Goal: Find specific page/section: Find specific page/section

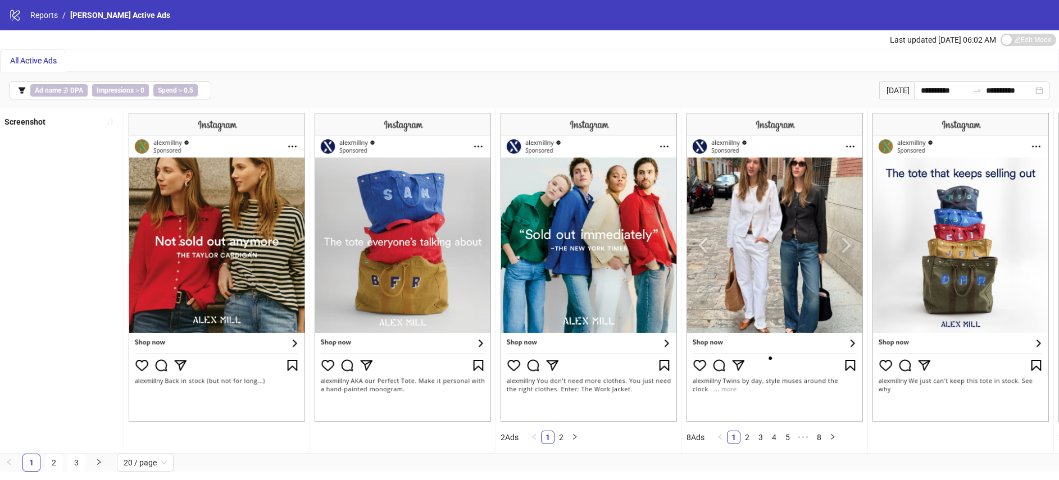
click at [17, 57] on span "All Active Ads" at bounding box center [33, 60] width 47 height 9
click at [565, 440] on link "2" at bounding box center [561, 438] width 12 height 12
click at [546, 437] on link "1" at bounding box center [548, 438] width 12 height 12
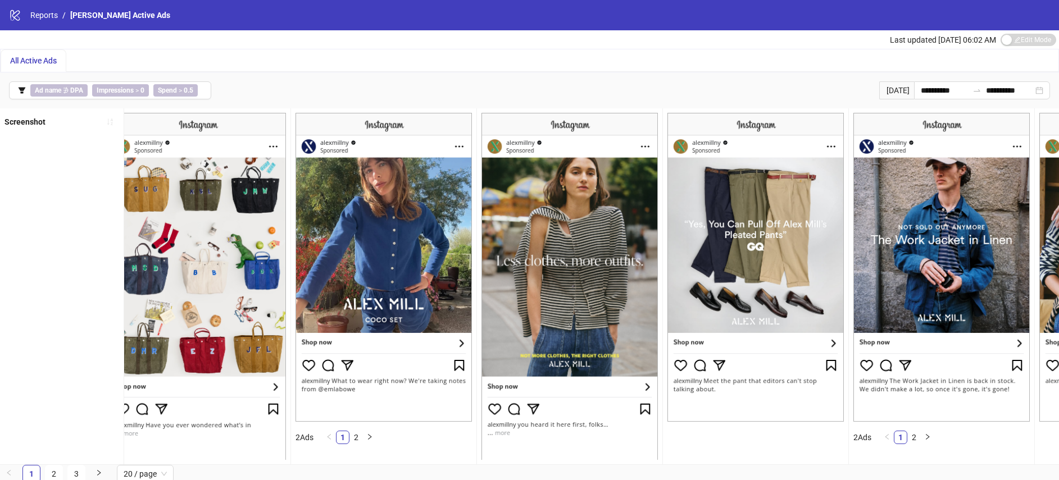
scroll to position [0, 2254]
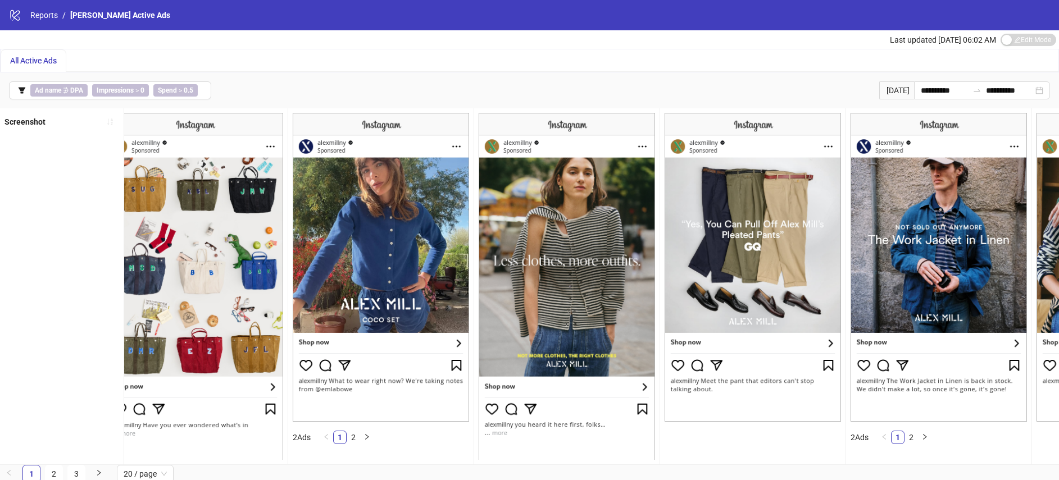
click at [15, 67] on div "All Active Ads" at bounding box center [34, 60] width 66 height 22
click at [16, 63] on span "All Active Ads" at bounding box center [33, 60] width 47 height 9
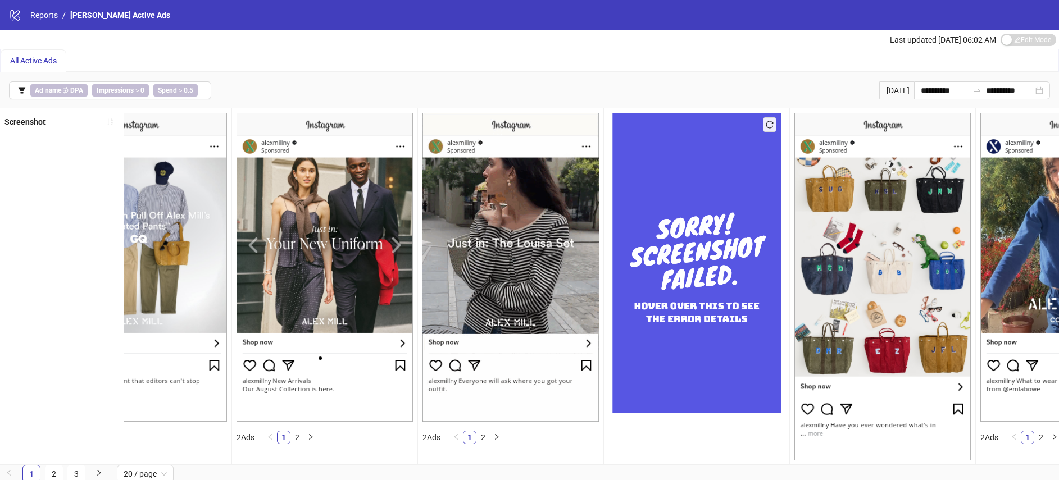
scroll to position [2, 0]
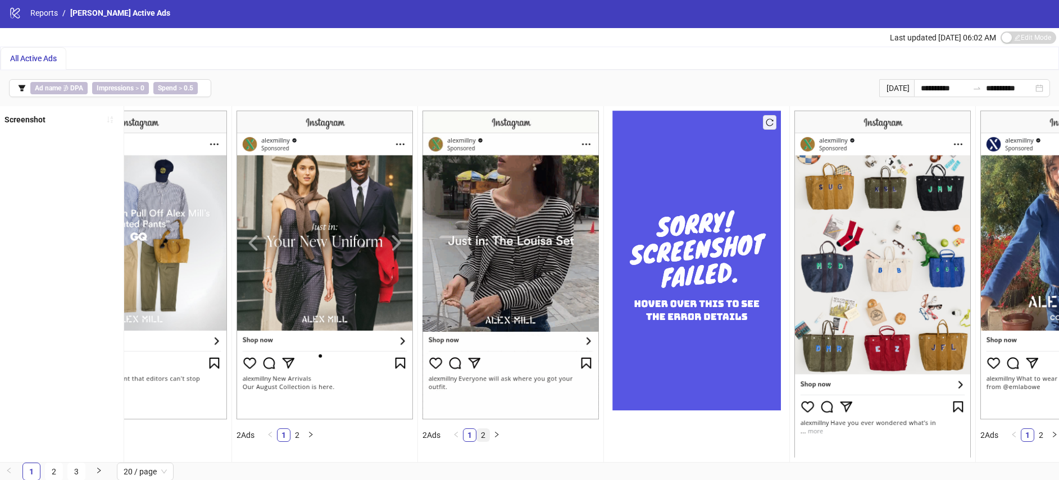
click at [480, 435] on link "2" at bounding box center [483, 435] width 12 height 12
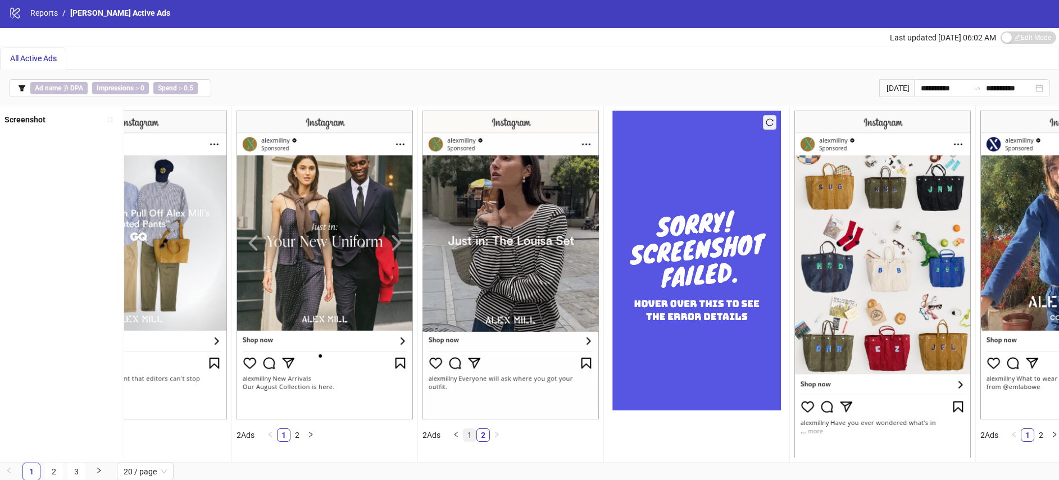
click at [470, 434] on link "1" at bounding box center [470, 435] width 12 height 12
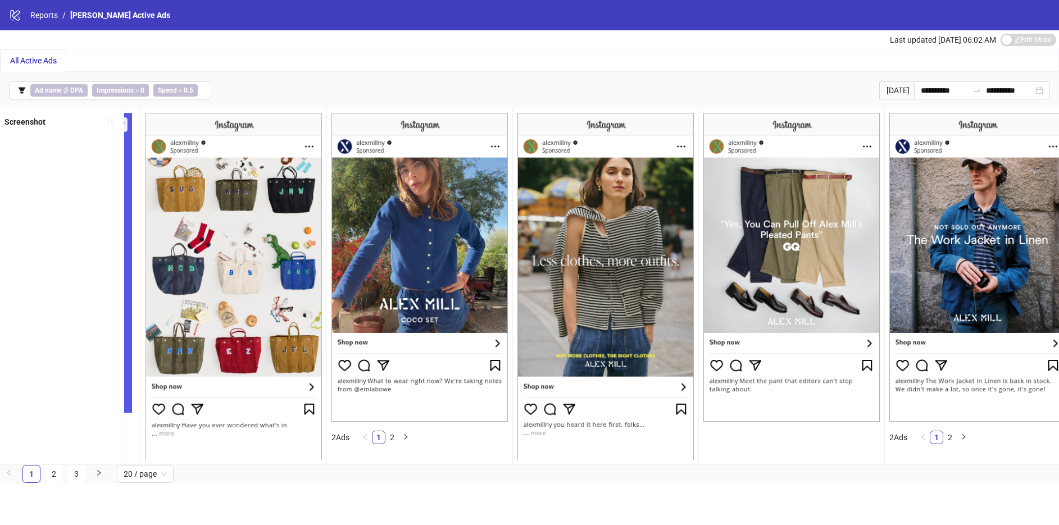
scroll to position [0, 2228]
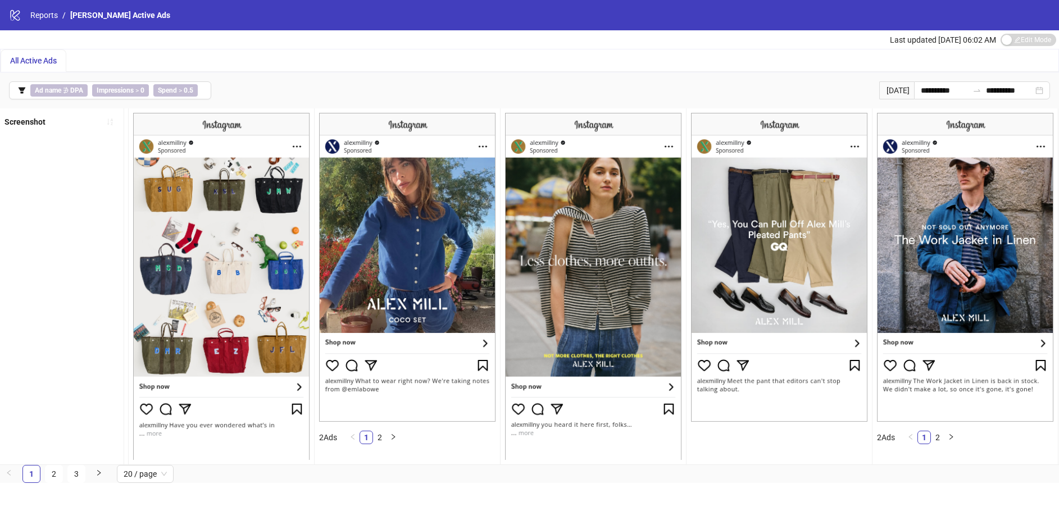
click at [584, 128] on img at bounding box center [593, 286] width 176 height 347
click at [552, 119] on img at bounding box center [593, 286] width 176 height 347
click at [560, 160] on img at bounding box center [593, 286] width 176 height 347
click at [546, 145] on img at bounding box center [593, 286] width 176 height 347
click at [23, 55] on div "All Active Ads" at bounding box center [33, 61] width 47 height 12
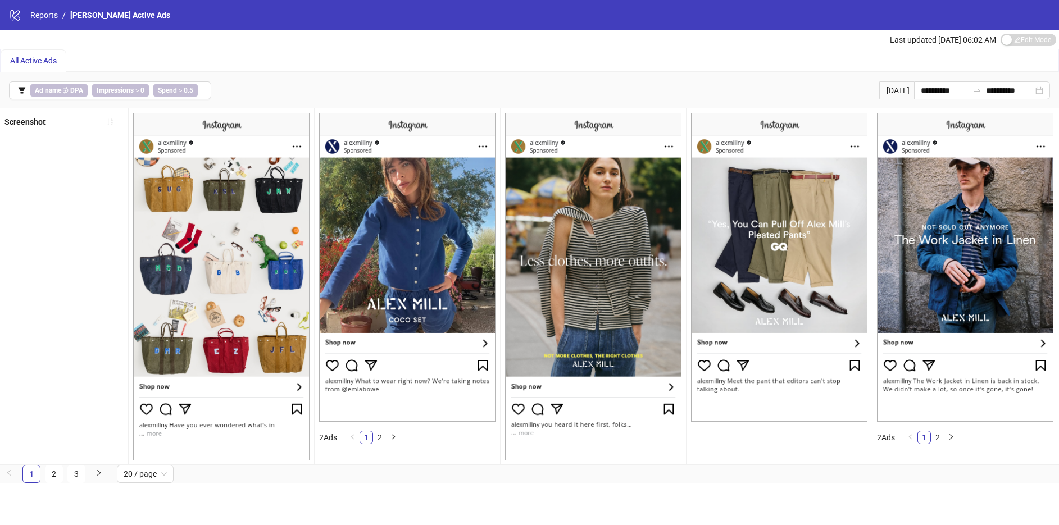
click at [87, 21] on li "[PERSON_NAME] Active Ads" at bounding box center [120, 15] width 100 height 12
click at [82, 14] on span "[PERSON_NAME] Active Ads" at bounding box center [120, 15] width 100 height 9
click at [161, 477] on span "20 / page" at bounding box center [145, 474] width 43 height 17
click at [157, 400] on div "10 / page" at bounding box center [145, 398] width 39 height 12
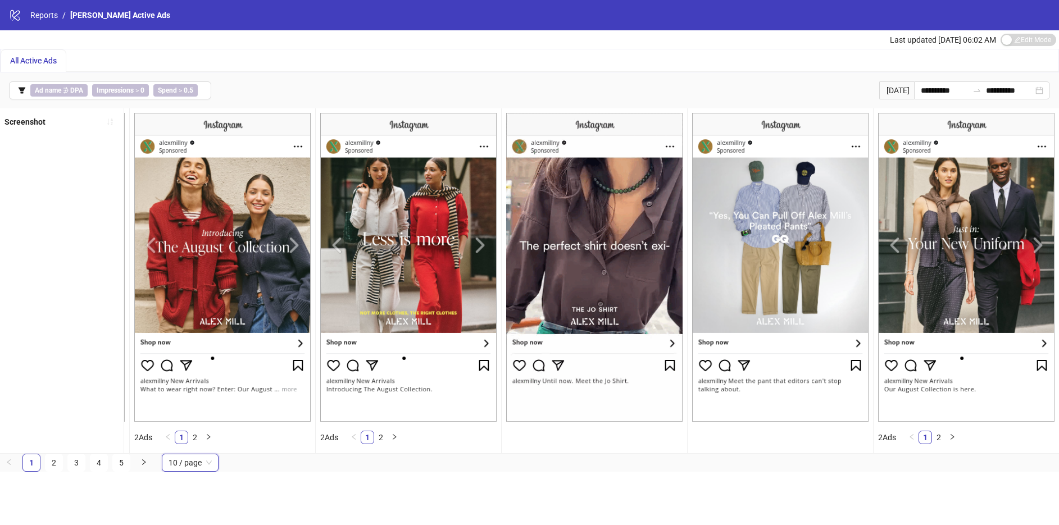
scroll to position [0, 924]
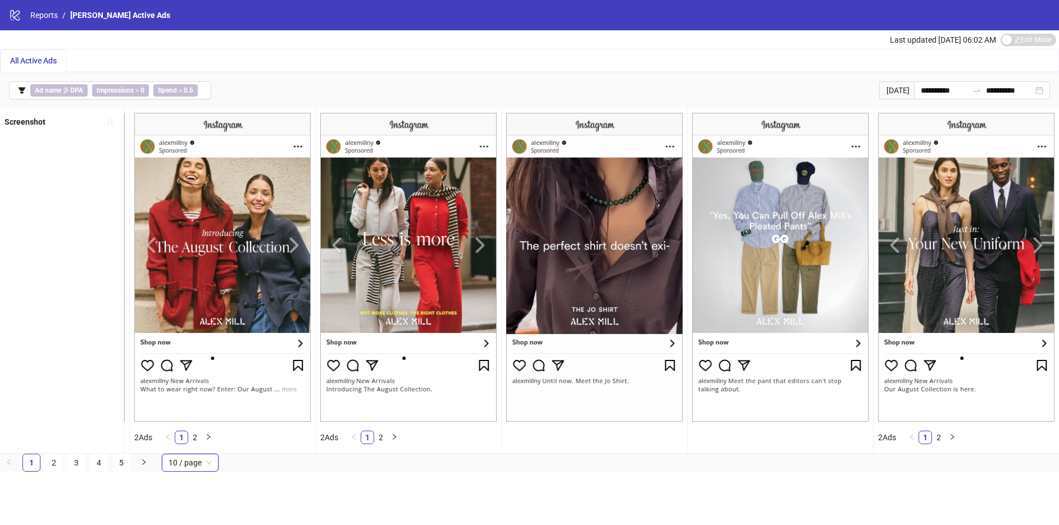
click at [906, 438] on ul "1 2" at bounding box center [932, 438] width 63 height 22
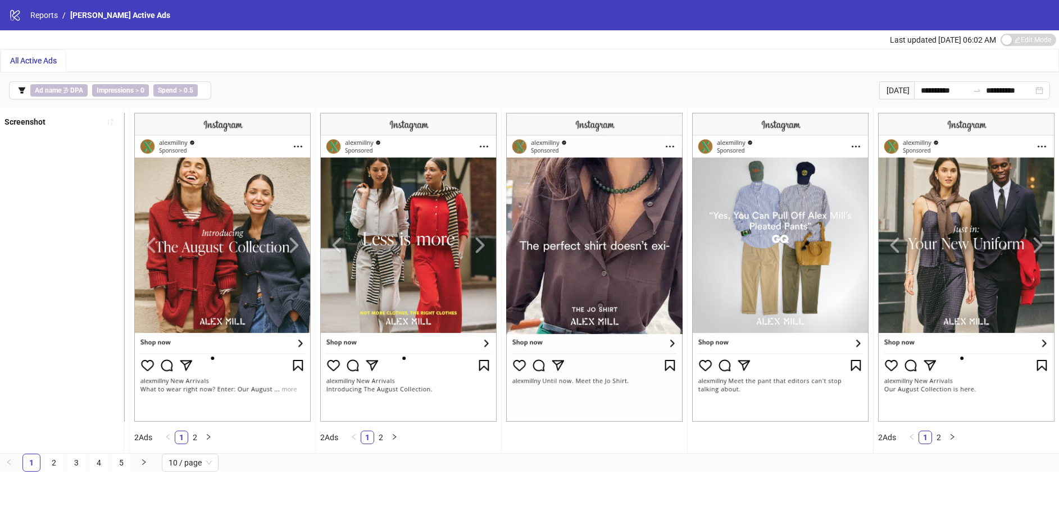
click at [407, 285] on img at bounding box center [408, 267] width 176 height 309
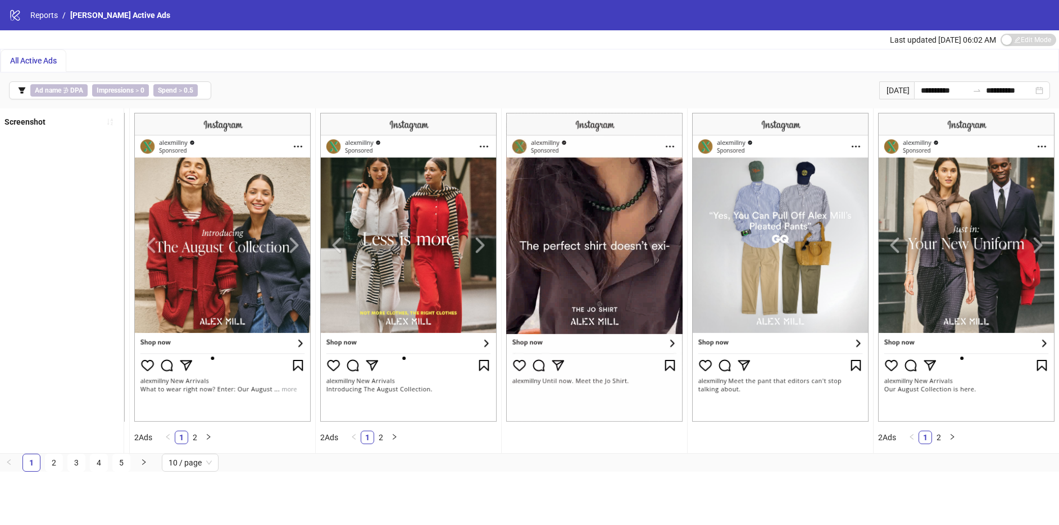
click at [631, 123] on img at bounding box center [594, 267] width 176 height 309
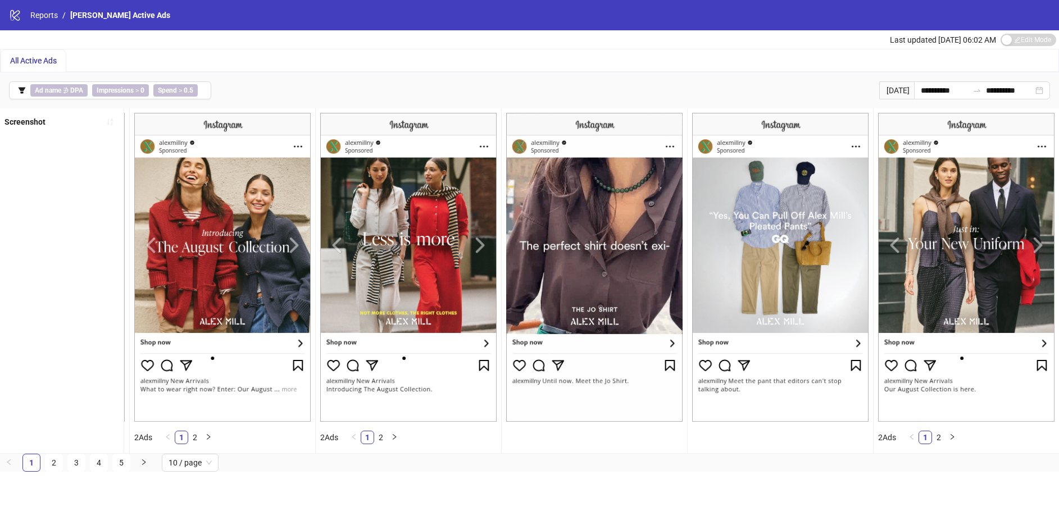
click at [957, 102] on div "**********" at bounding box center [529, 90] width 1059 height 36
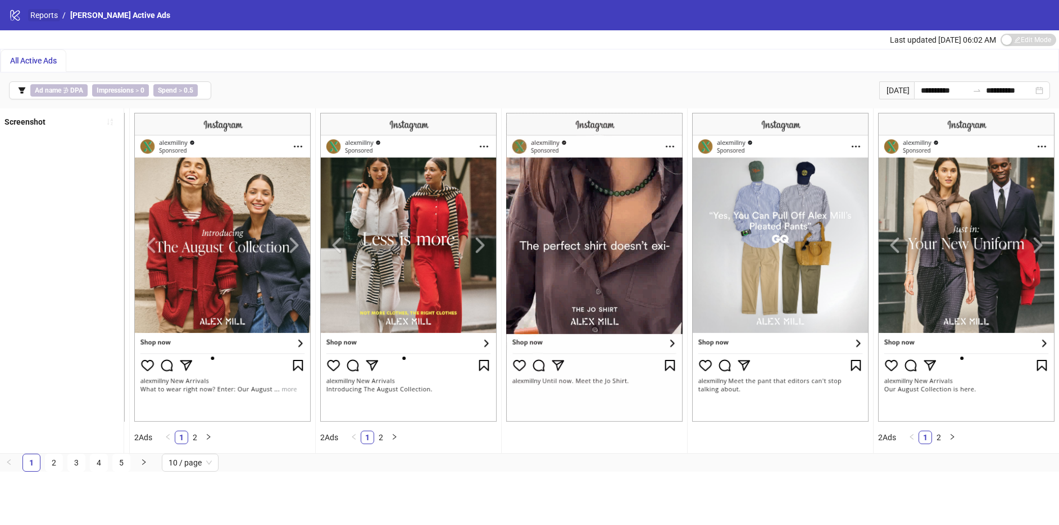
click at [33, 15] on link "Reports" at bounding box center [44, 15] width 32 height 12
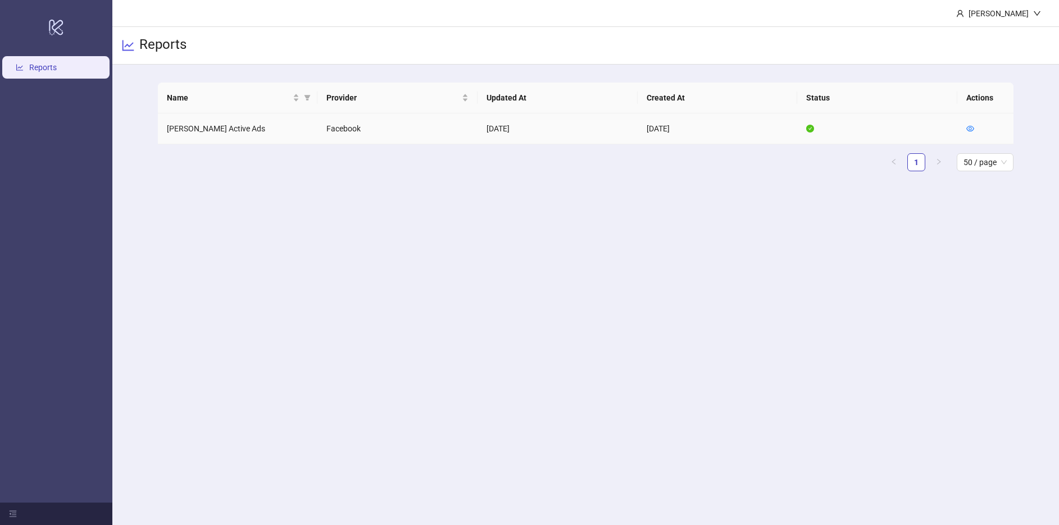
click at [212, 119] on td "[PERSON_NAME] Active Ads" at bounding box center [238, 129] width 160 height 31
click at [972, 128] on icon "eye" at bounding box center [971, 129] width 8 height 8
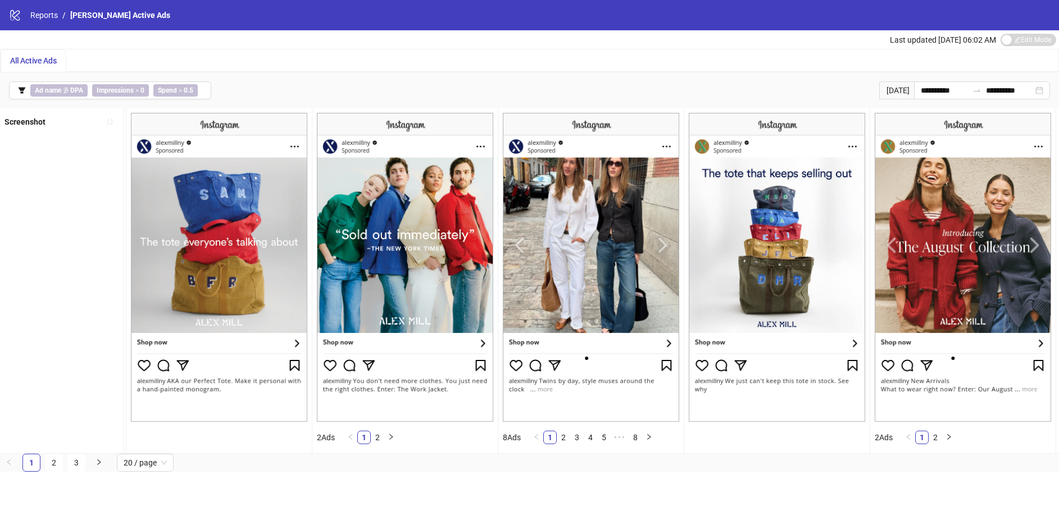
scroll to position [0, 202]
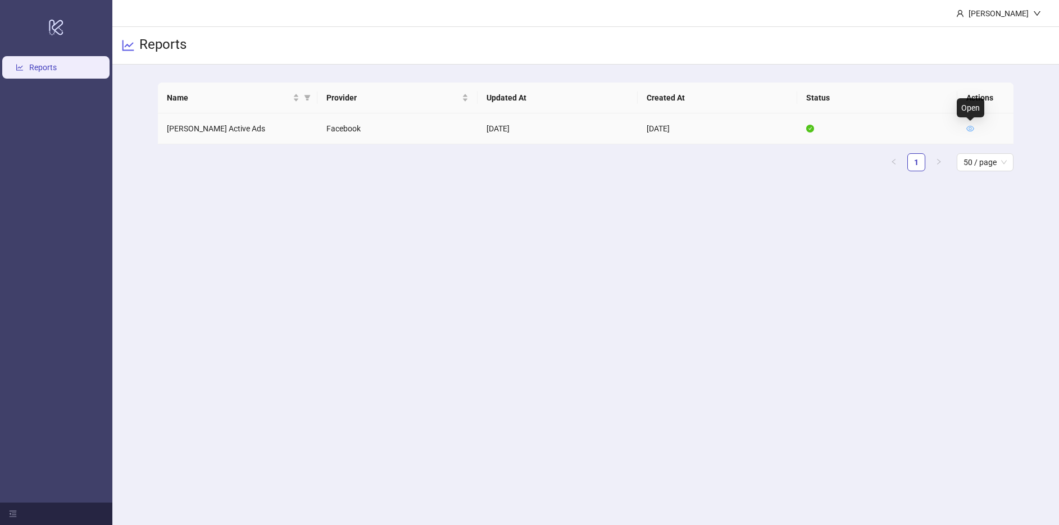
click at [972, 127] on icon "eye" at bounding box center [971, 129] width 8 height 6
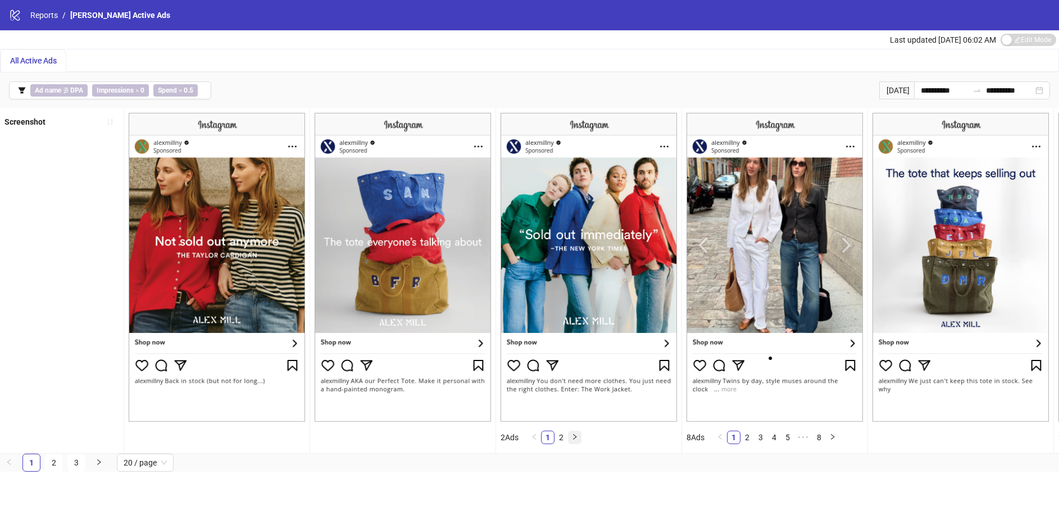
click at [574, 436] on icon "right" at bounding box center [574, 437] width 7 height 7
click at [549, 438] on link "1" at bounding box center [548, 438] width 12 height 12
click at [565, 438] on link "2" at bounding box center [561, 438] width 12 height 12
click at [554, 438] on link "1" at bounding box center [548, 438] width 12 height 12
click at [751, 439] on link "2" at bounding box center [747, 438] width 12 height 12
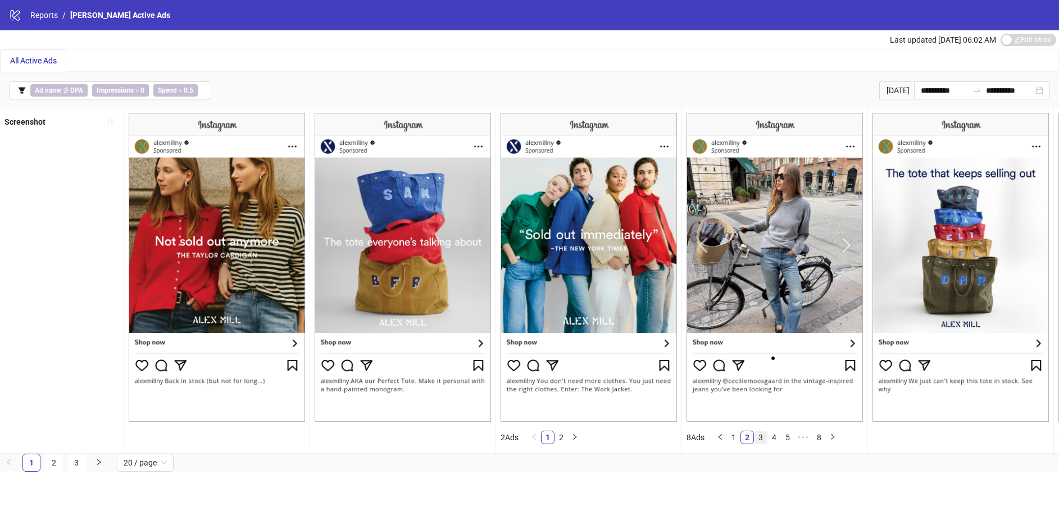
click at [763, 439] on link "3" at bounding box center [761, 438] width 12 height 12
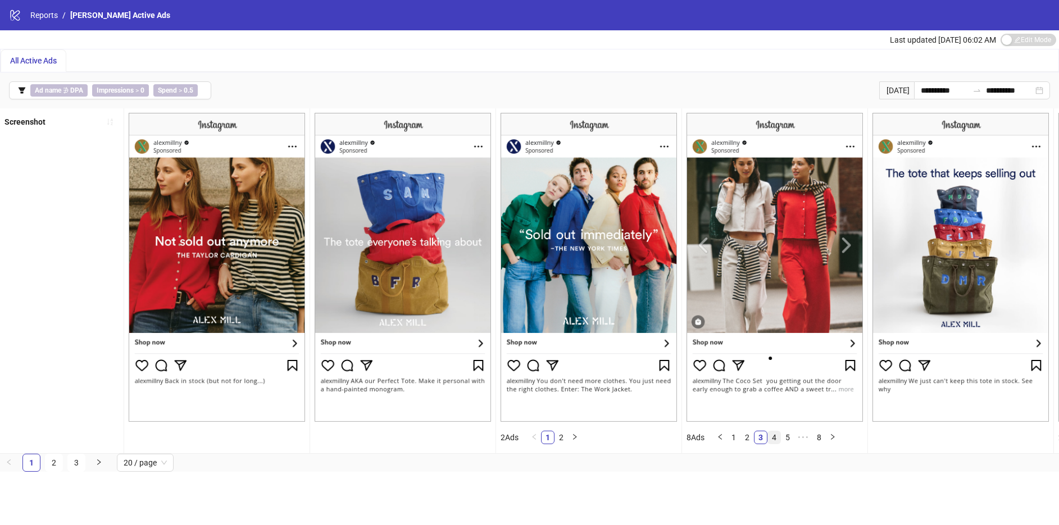
click at [777, 439] on link "4" at bounding box center [774, 438] width 12 height 12
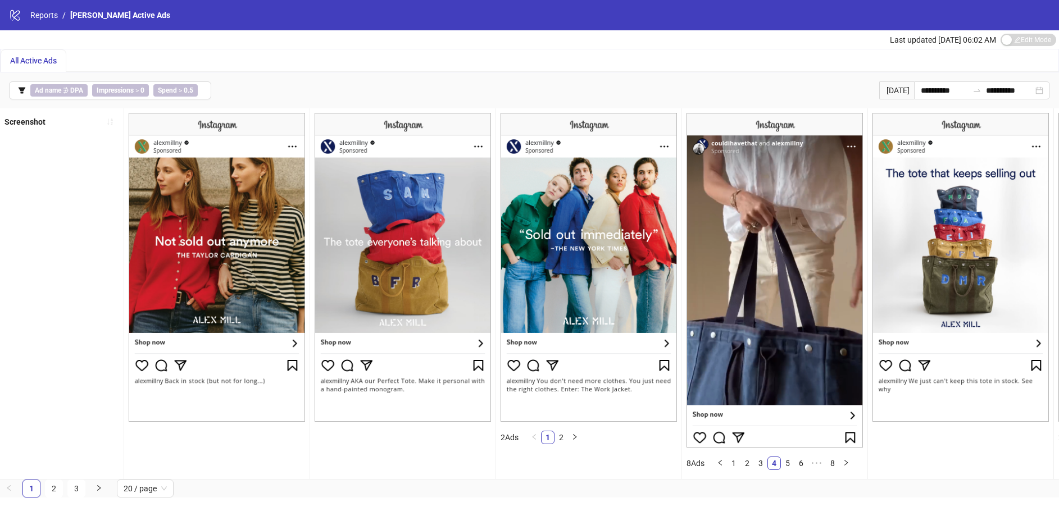
click at [788, 437] on img at bounding box center [775, 280] width 176 height 335
click at [803, 437] on img at bounding box center [775, 280] width 176 height 335
click at [793, 461] on link "5" at bounding box center [788, 463] width 12 height 12
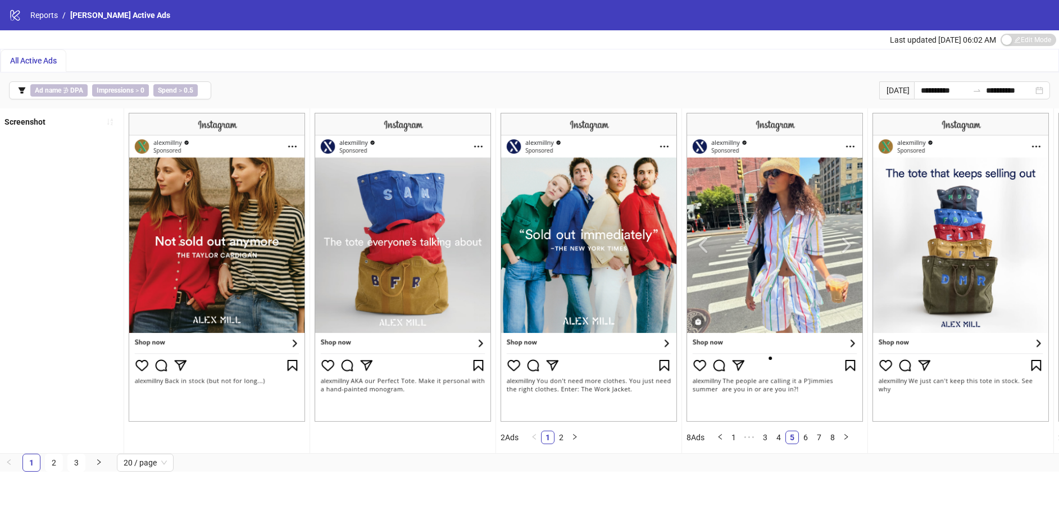
click at [809, 465] on ul "1 2 3 20 / page" at bounding box center [529, 463] width 1059 height 18
click at [804, 439] on link "6" at bounding box center [806, 438] width 12 height 12
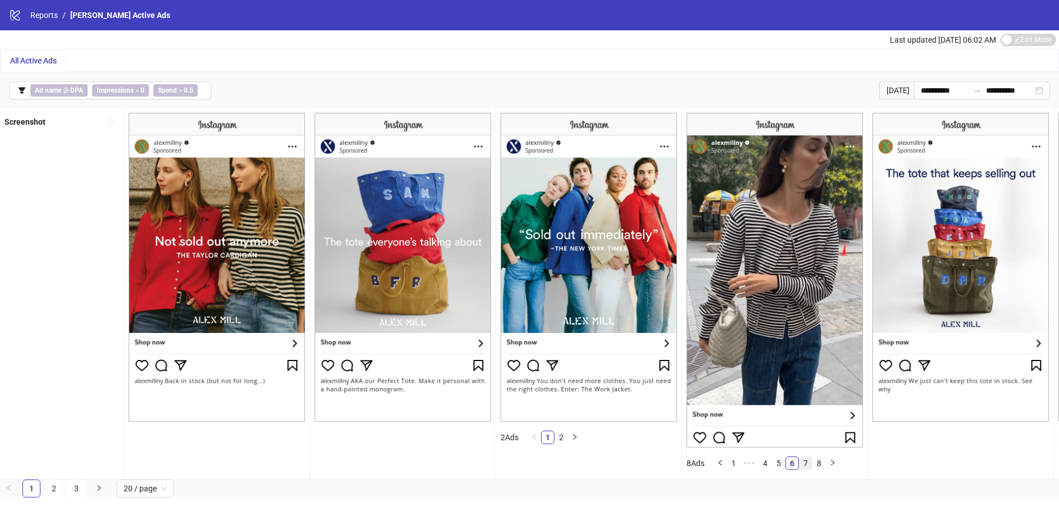
click at [811, 463] on link "7" at bounding box center [806, 463] width 12 height 12
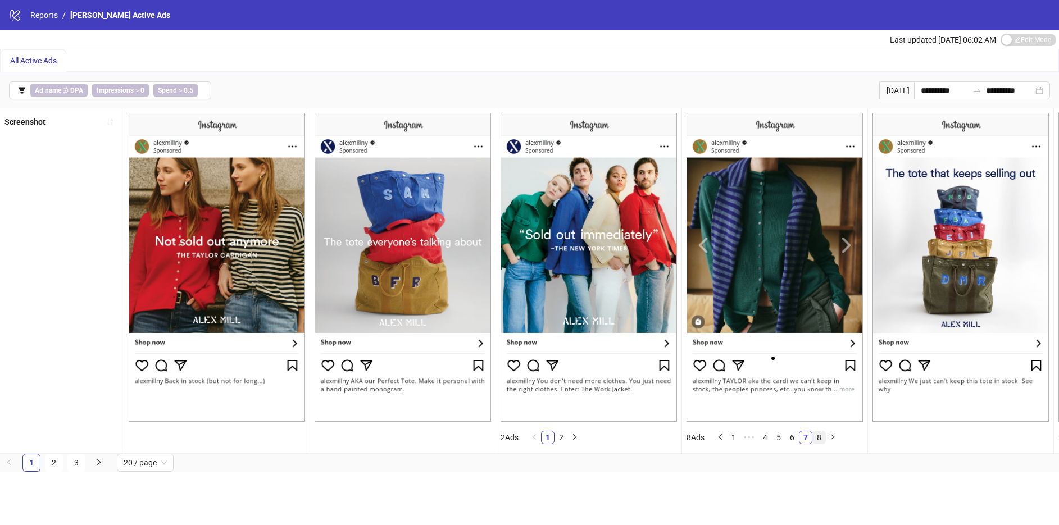
click at [825, 434] on link "8" at bounding box center [819, 438] width 12 height 12
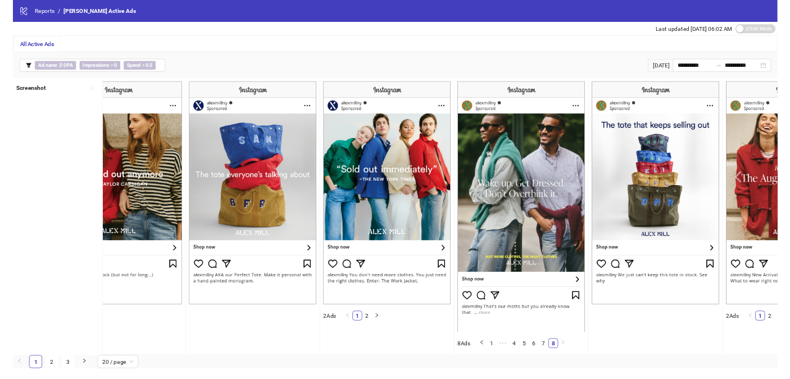
scroll to position [0, 73]
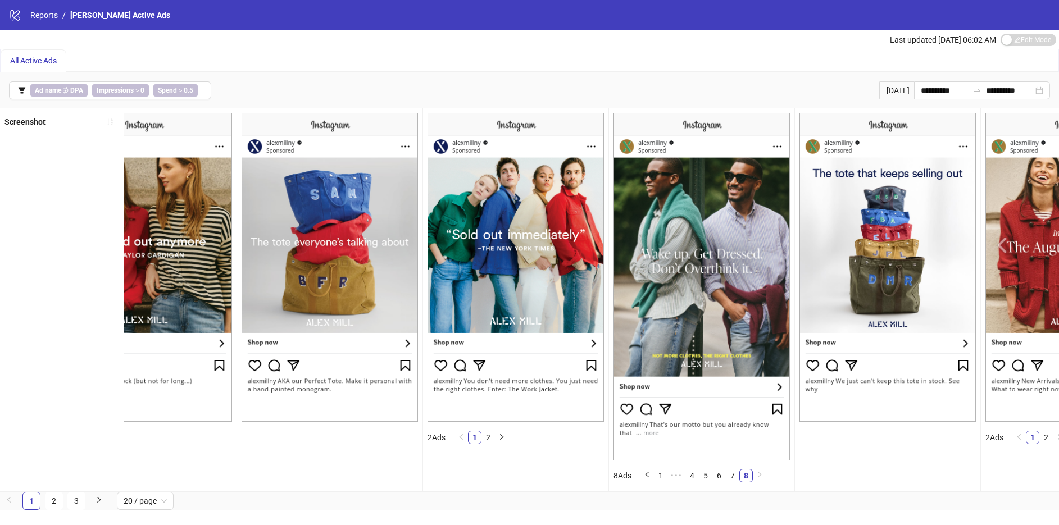
click at [354, 58] on div "All Active Ads" at bounding box center [530, 60] width 1058 height 22
